Goal: Navigation & Orientation: Find specific page/section

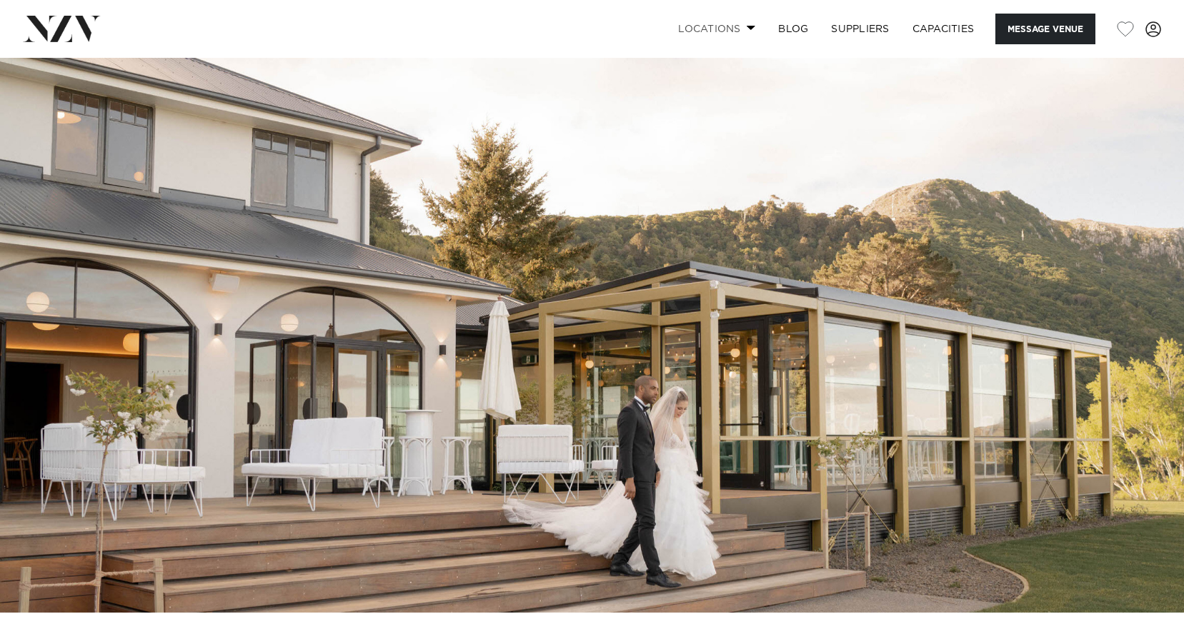
click at [747, 31] on link "Locations" at bounding box center [717, 29] width 100 height 31
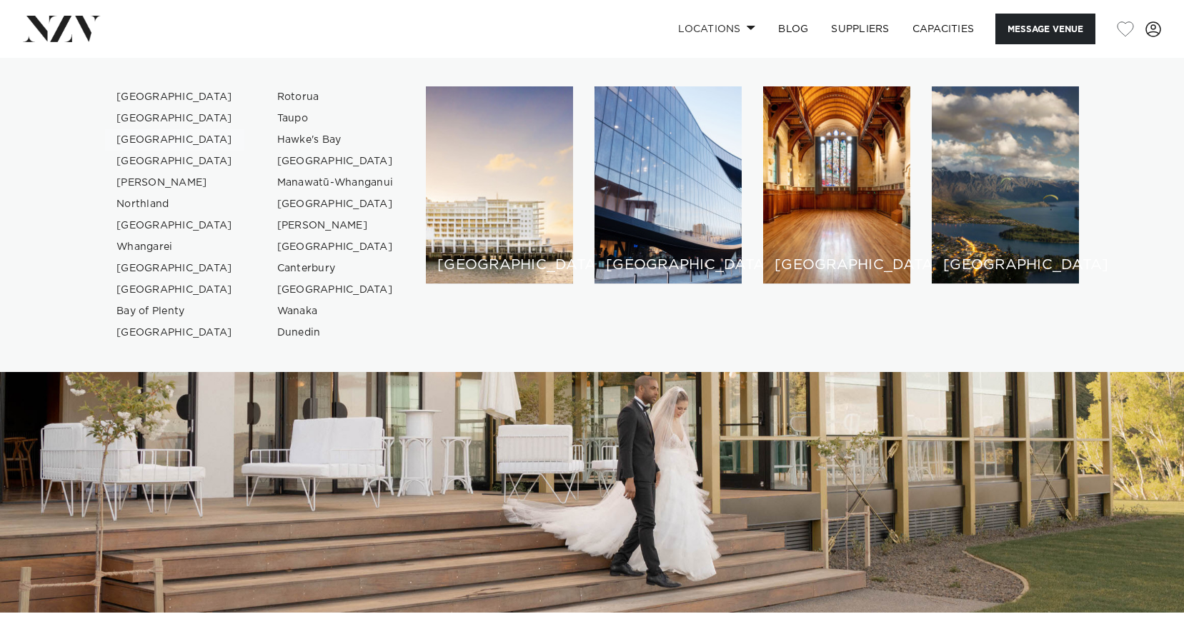
click at [121, 141] on link "[GEOGRAPHIC_DATA]" at bounding box center [174, 139] width 139 height 21
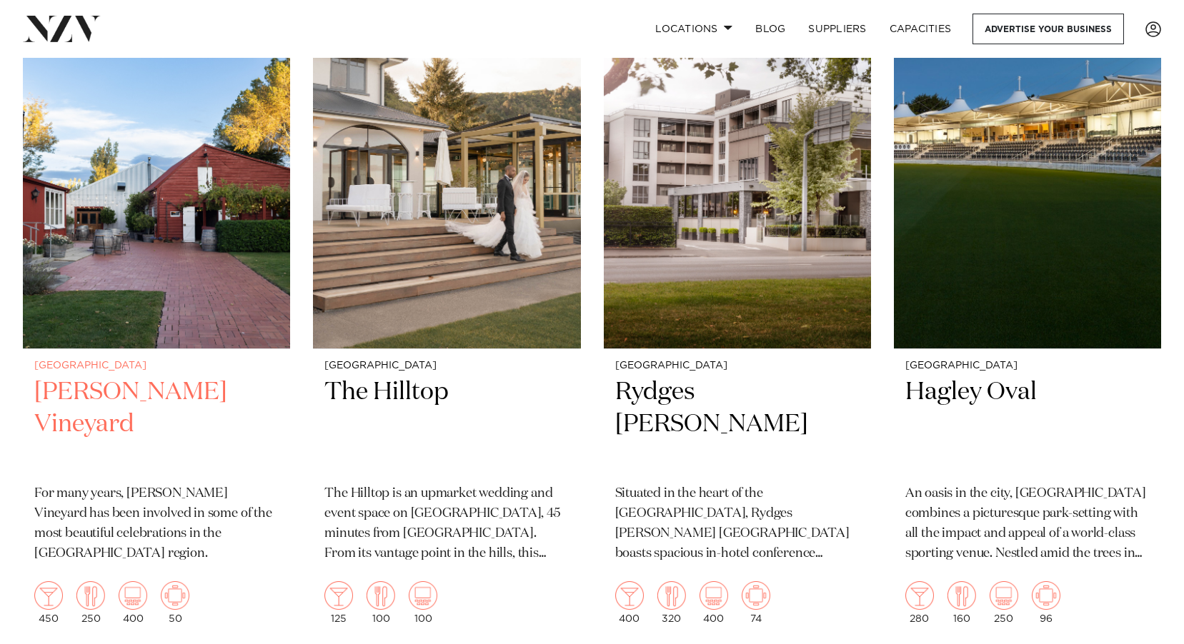
scroll to position [786, 0]
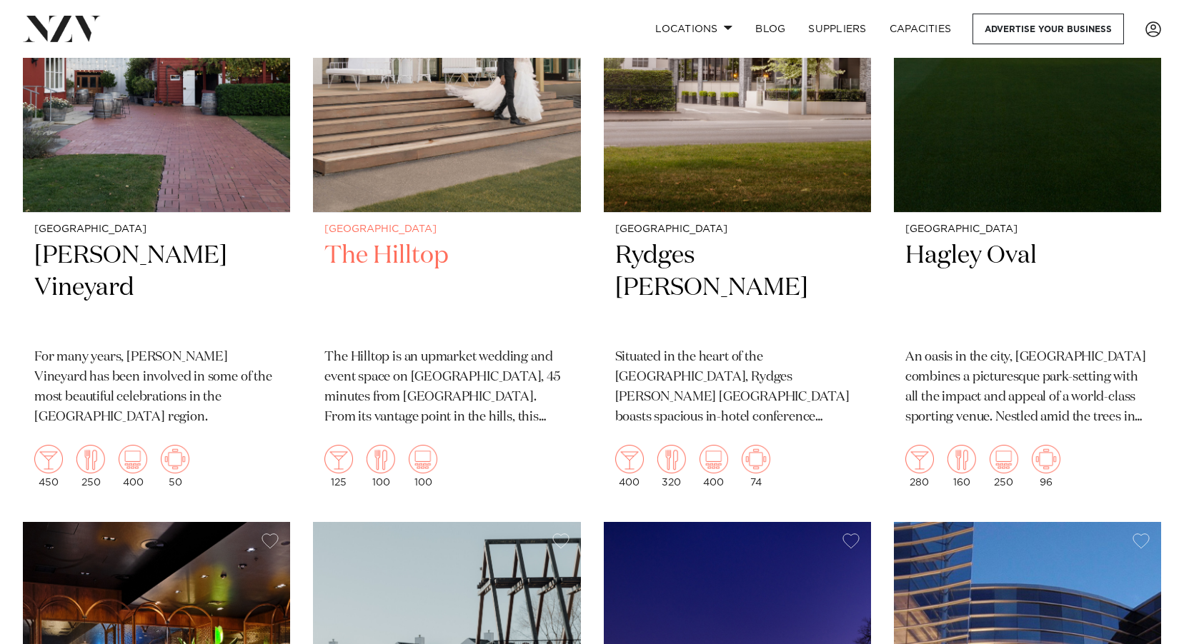
click at [359, 252] on h2 "The Hilltop" at bounding box center [446, 288] width 244 height 96
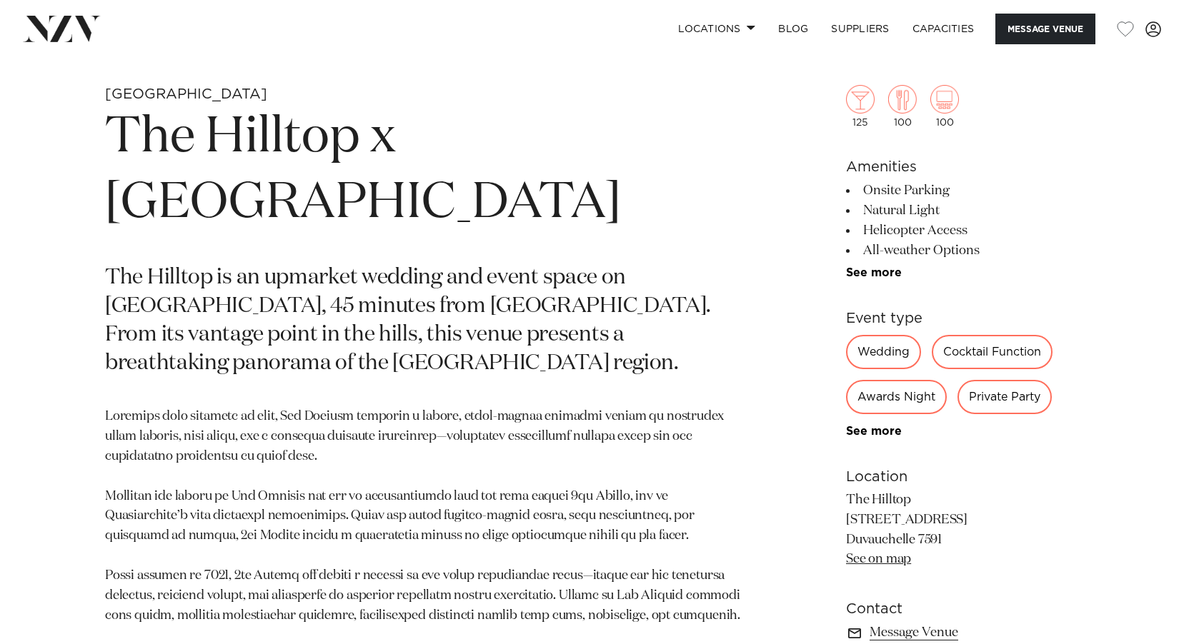
scroll to position [714, 0]
